Goal: Task Accomplishment & Management: Use online tool/utility

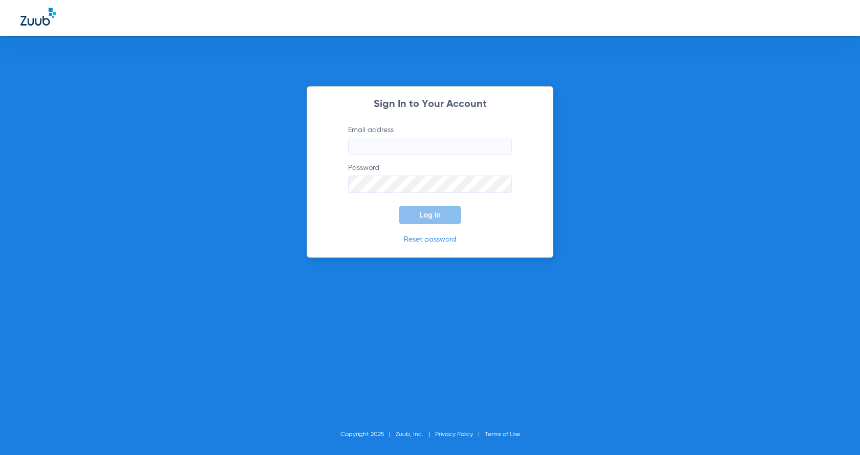
type input "anais.huynh@risas.com"
click at [423, 213] on span "Log In" at bounding box center [430, 215] width 22 height 8
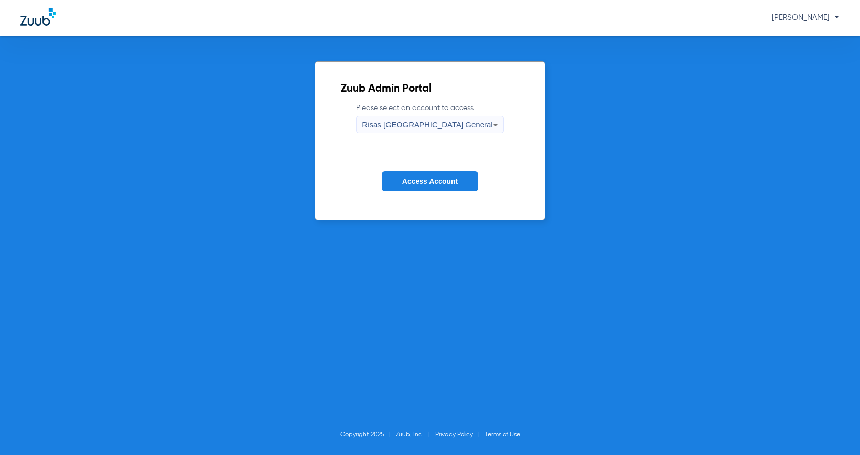
click at [431, 176] on button "Access Account" at bounding box center [430, 182] width 96 height 20
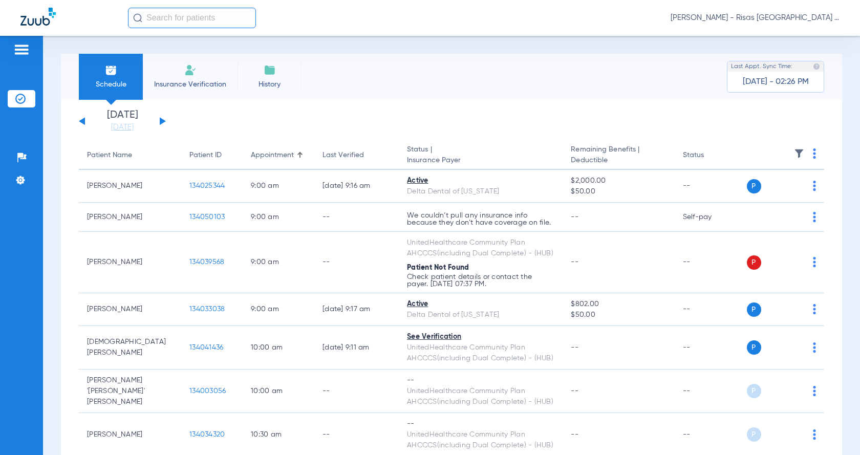
click at [164, 122] on button at bounding box center [163, 121] width 6 height 8
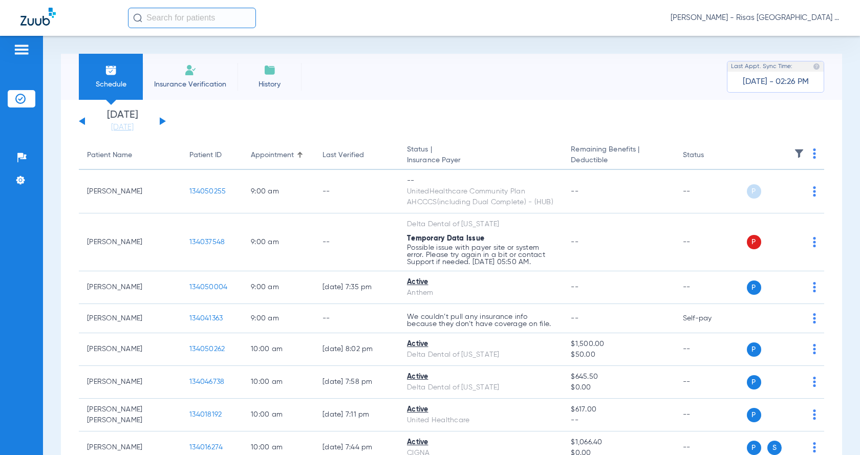
click at [813, 155] on th at bounding box center [784, 155] width 80 height 29
click at [801, 154] on th at bounding box center [784, 155] width 80 height 29
click at [808, 155] on th at bounding box center [784, 155] width 80 height 29
click at [813, 157] on img at bounding box center [814, 153] width 3 height 10
click at [773, 194] on span "Verify All" at bounding box center [768, 193] width 64 height 7
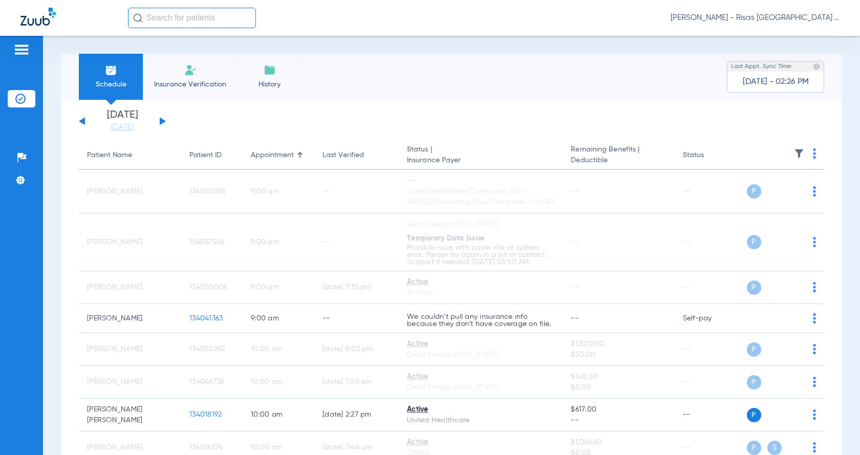
click at [81, 122] on button at bounding box center [82, 121] width 6 height 8
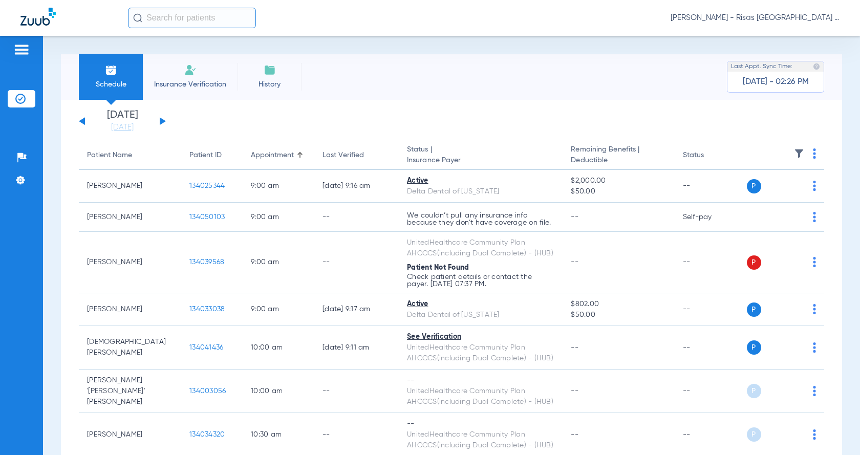
click at [164, 121] on button at bounding box center [163, 121] width 6 height 8
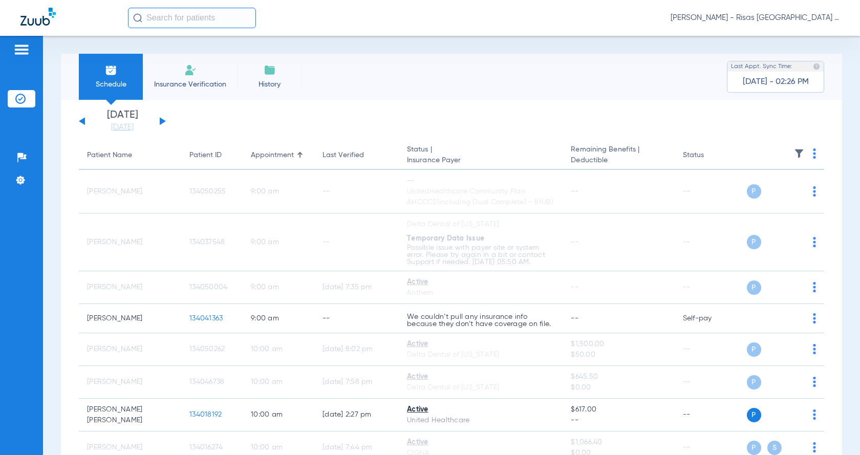
click at [813, 154] on img at bounding box center [814, 153] width 3 height 10
click at [756, 197] on span "Verify All" at bounding box center [768, 193] width 64 height 7
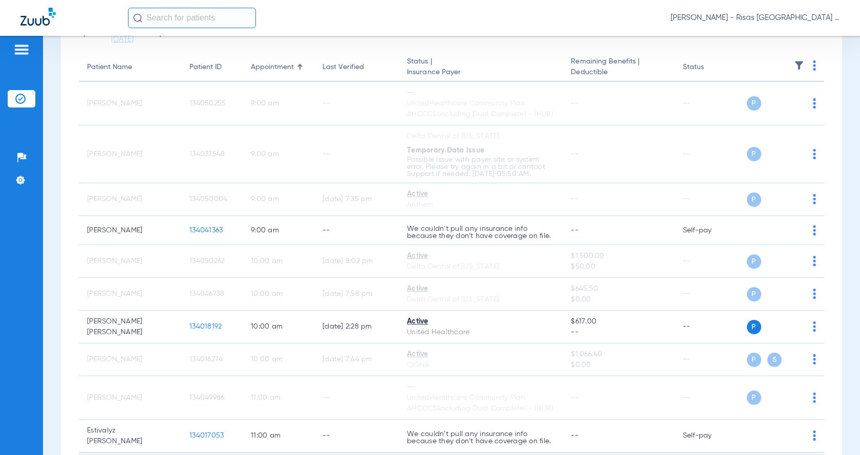
scroll to position [51, 0]
